Goal: Task Accomplishment & Management: Manage account settings

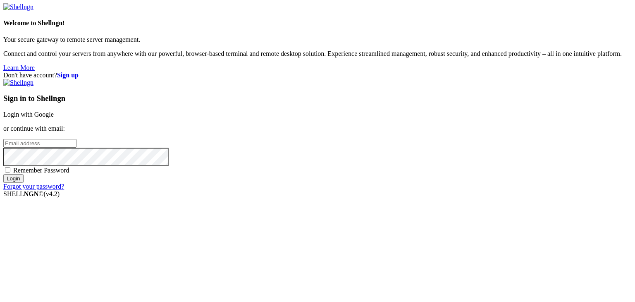
click at [77, 139] on input "email" at bounding box center [39, 143] width 73 height 9
click at [3, 143] on protonpass-control-babf at bounding box center [3, 142] width 0 height 7
type input "[PERSON_NAME][EMAIL_ADDRESS][DOMAIN_NAME]"
click at [431, 190] on div "Sign in to Shellngn Login with Google or continue with email: [PERSON_NAME][EMA…" at bounding box center [317, 134] width 629 height 111
click at [24, 183] on input "Login" at bounding box center [13, 178] width 20 height 9
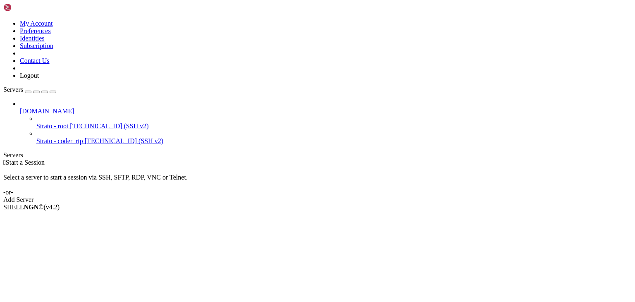
click at [3, 20] on icon at bounding box center [3, 20] width 0 height 0
click at [53, 49] on link "Subscription" at bounding box center [36, 45] width 33 height 7
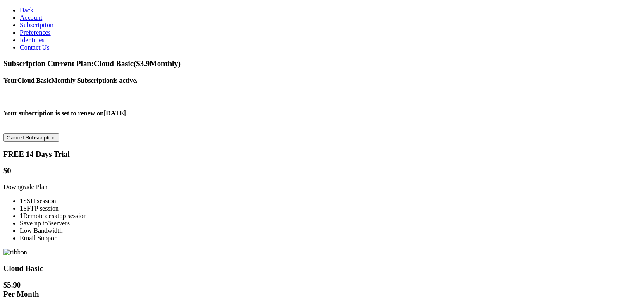
click at [59, 133] on button "Cancel Subscription" at bounding box center [31, 137] width 56 height 9
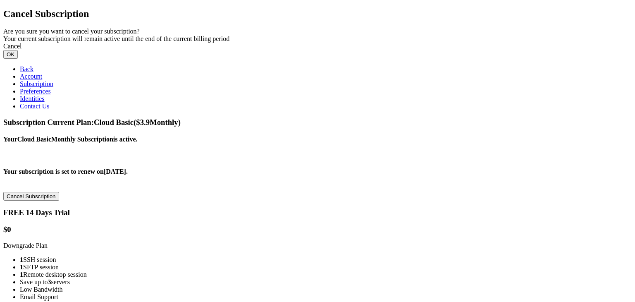
click at [18, 59] on button "OK" at bounding box center [10, 54] width 14 height 9
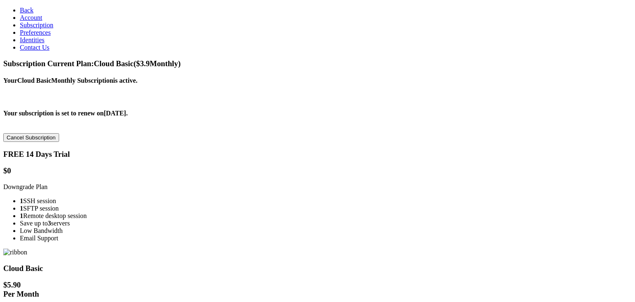
click at [59, 133] on button "Cancel Subscription" at bounding box center [31, 137] width 56 height 9
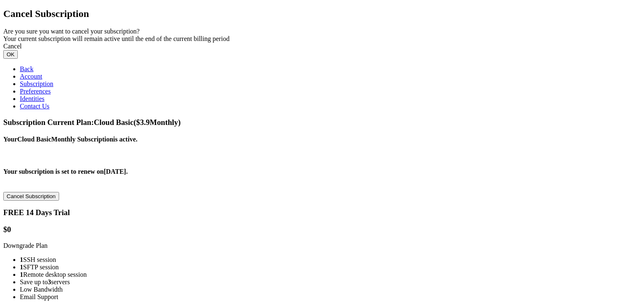
click at [18, 59] on button "OK" at bounding box center [10, 54] width 14 height 9
